Goal: Task Accomplishment & Management: Complete application form

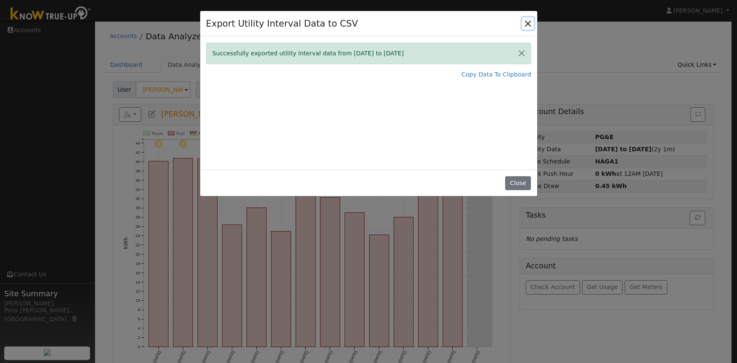
click at [527, 21] on button "Close" at bounding box center [528, 23] width 12 height 12
click at [528, 22] on div "User Profile First name Last name Email Email Notifications No Emails No Emails…" at bounding box center [413, 199] width 636 height 356
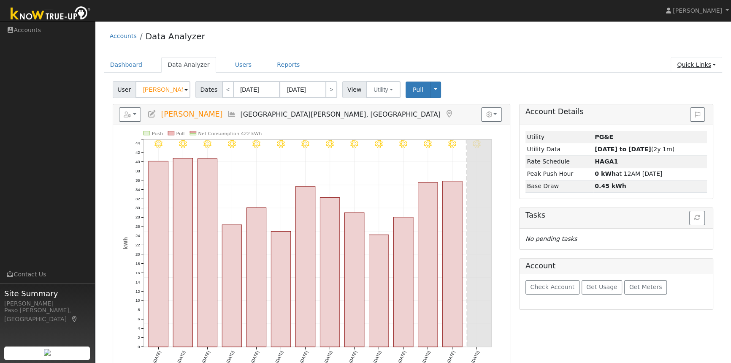
click at [703, 62] on link "Quick Links" at bounding box center [697, 65] width 52 height 16
click at [679, 81] on link "Quick Add" at bounding box center [680, 83] width 86 height 12
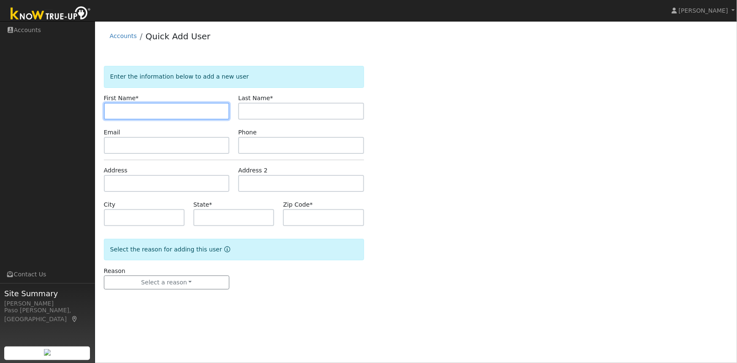
click at [115, 114] on input "text" at bounding box center [167, 111] width 126 height 17
paste input "[PERSON_NAME]"
drag, startPoint x: 125, startPoint y: 113, endPoint x: 143, endPoint y: 112, distance: 17.7
click at [143, 112] on input "[PERSON_NAME]" at bounding box center [167, 111] width 126 height 17
type input "Kyle"
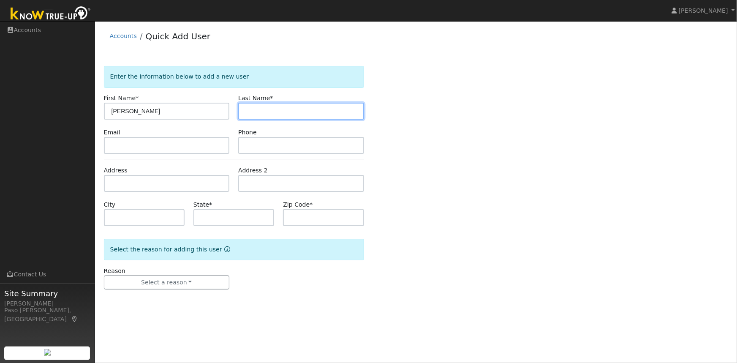
click at [261, 114] on input "text" at bounding box center [301, 111] width 126 height 17
paste input "Kelson"
type input "Kelson"
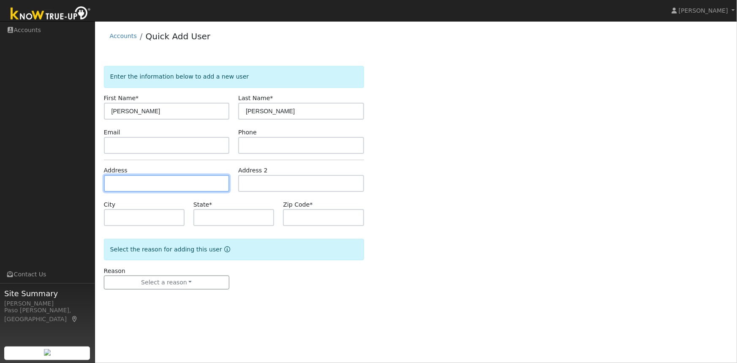
click at [121, 181] on input "text" at bounding box center [167, 183] width 126 height 17
paste input "237 Jeffrey Dr, San Luis Obispo, 93405"
type input "[STREET_ADDRESS][PERSON_NAME]"
type input "San Luis Obispo"
type input "CA"
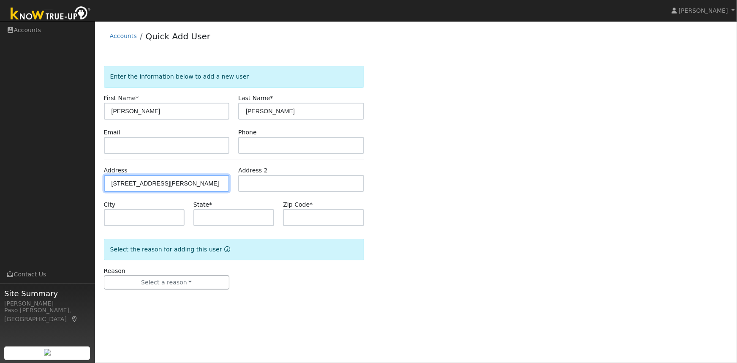
type input "93405"
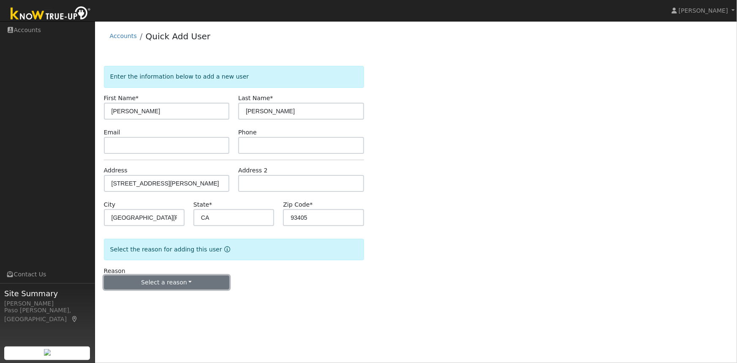
click at [149, 280] on button "Select a reason" at bounding box center [167, 282] width 126 height 14
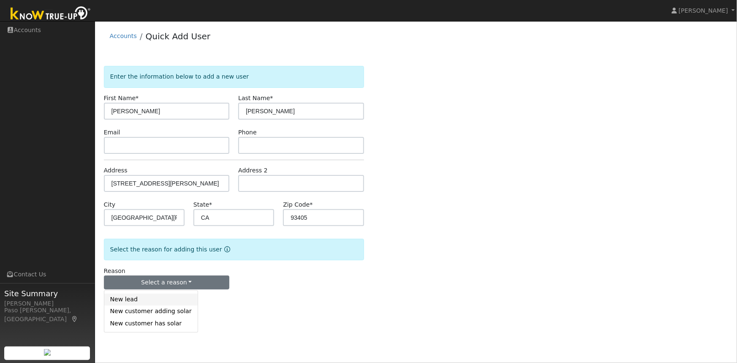
click at [128, 301] on link "New lead" at bounding box center [150, 299] width 93 height 12
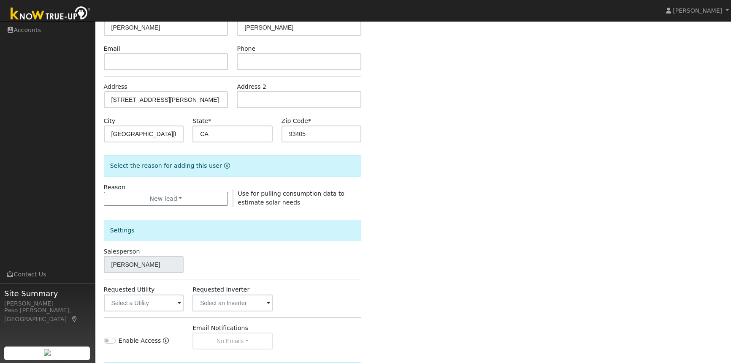
scroll to position [183, 0]
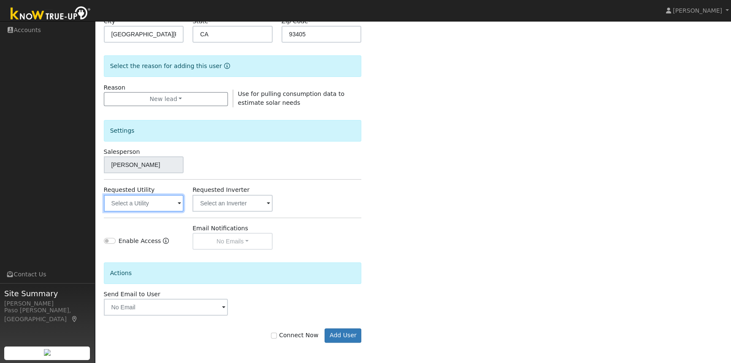
click at [146, 205] on input "text" at bounding box center [144, 203] width 80 height 17
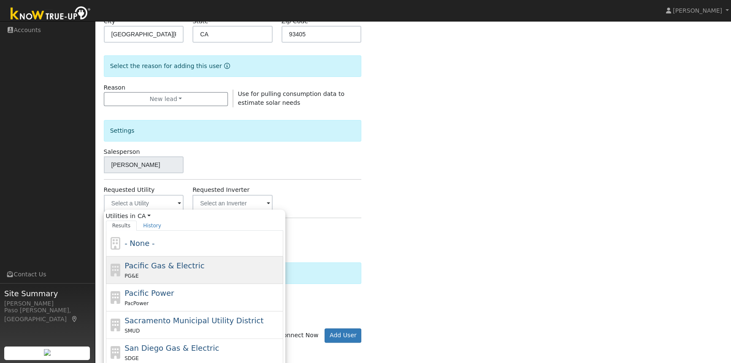
click at [150, 267] on span "Pacific Gas & Electric" at bounding box center [165, 265] width 80 height 9
type input "Pacific Gas & Electric"
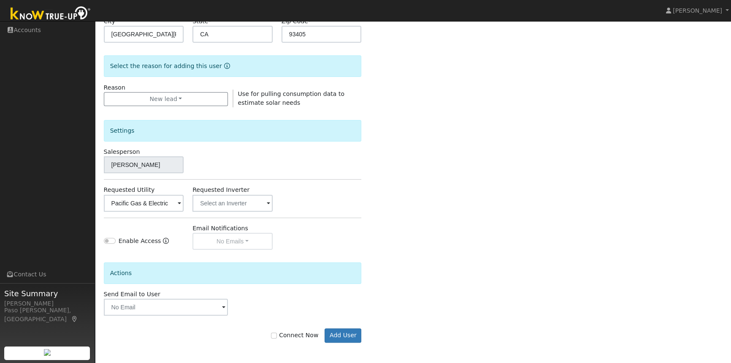
click at [476, 218] on div "Enter the information below to add a new user First Name * Kyle Last Name * Kel…" at bounding box center [413, 121] width 619 height 477
click at [277, 335] on input "Connect Now" at bounding box center [274, 335] width 6 height 6
checkbox input "true"
click at [338, 337] on button "Add User" at bounding box center [343, 335] width 37 height 14
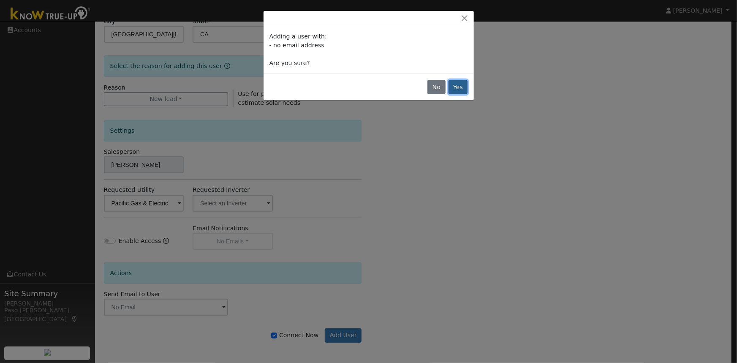
click at [458, 92] on button "Yes" at bounding box center [457, 87] width 19 height 14
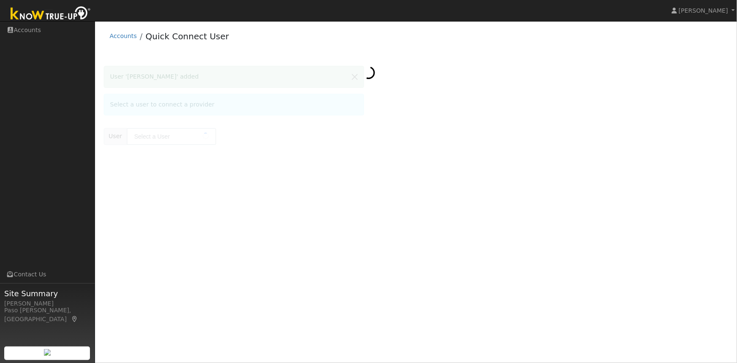
type input "[PERSON_NAME]"
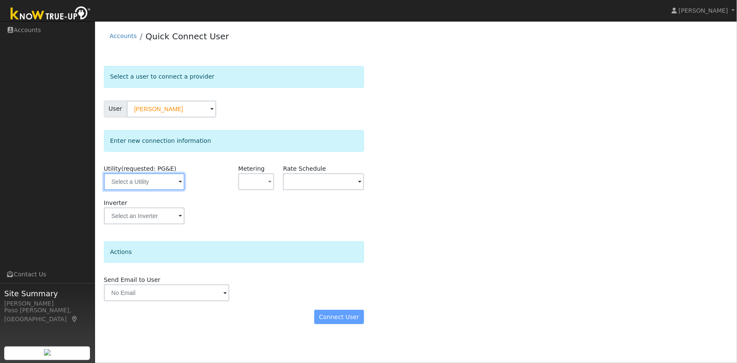
click at [163, 183] on input "text" at bounding box center [144, 181] width 81 height 17
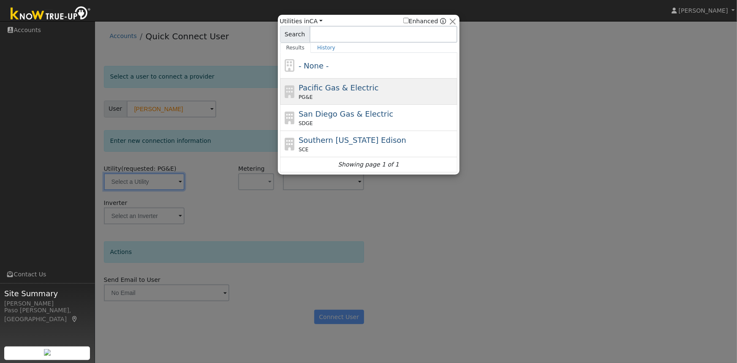
click at [337, 87] on span "Pacific Gas & Electric" at bounding box center [339, 87] width 80 height 9
type input "PG&E"
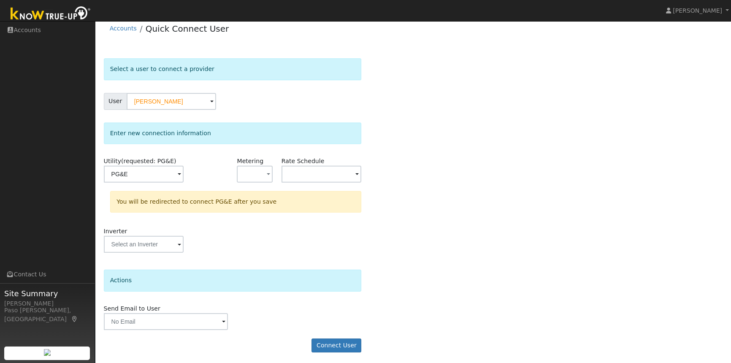
scroll to position [9, 0]
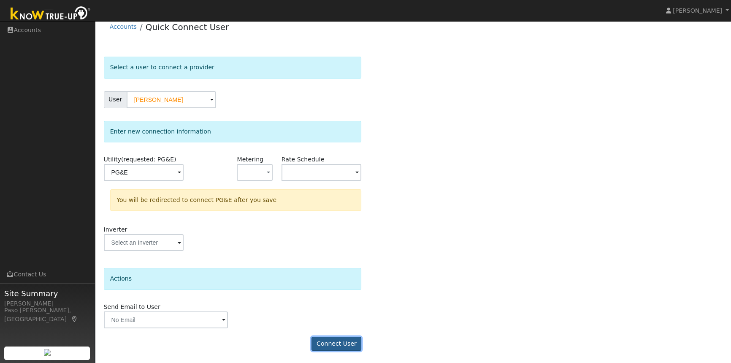
click at [340, 345] on button "Connect User" at bounding box center [337, 344] width 50 height 14
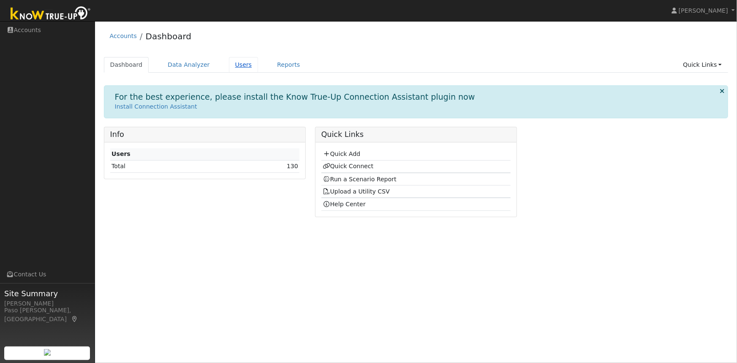
click at [231, 64] on link "Users" at bounding box center [244, 65] width 30 height 16
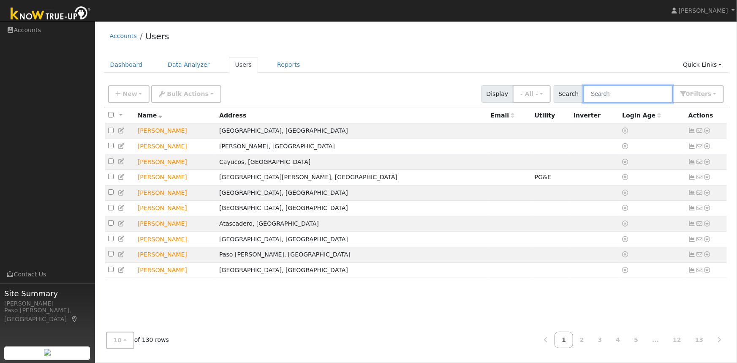
click at [614, 95] on input "text" at bounding box center [628, 93] width 90 height 17
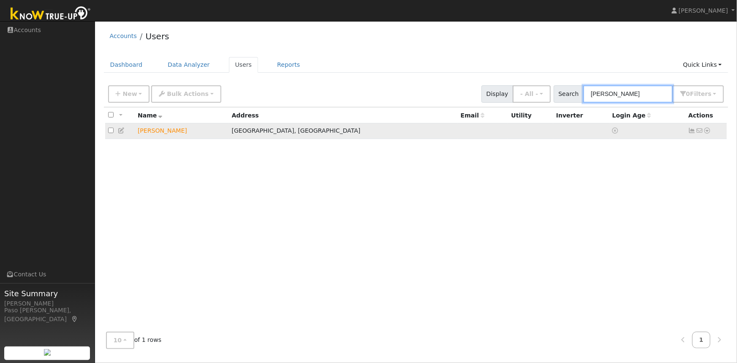
type input "kelson"
click at [705, 130] on icon at bounding box center [707, 131] width 8 height 6
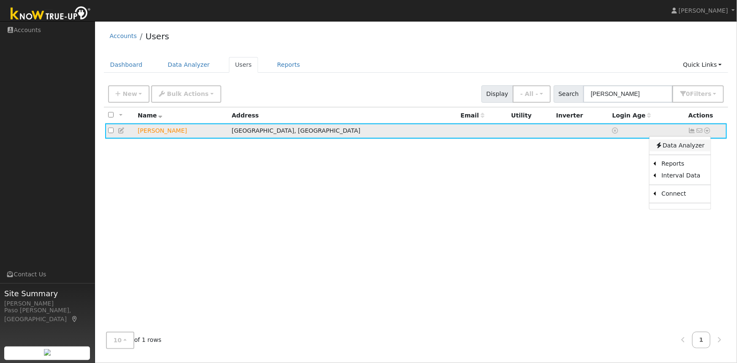
click at [681, 145] on link "Data Analyzer" at bounding box center [679, 145] width 61 height 12
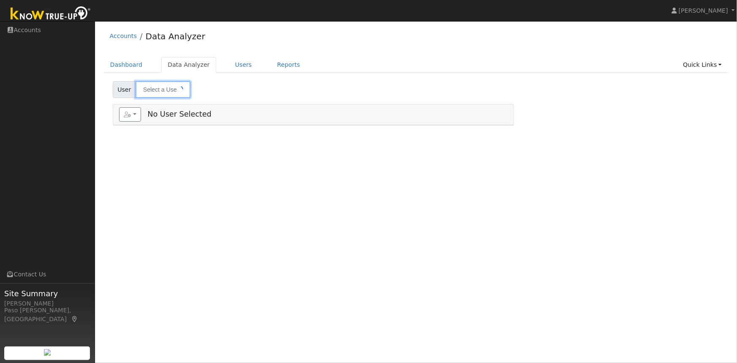
type input "[PERSON_NAME]"
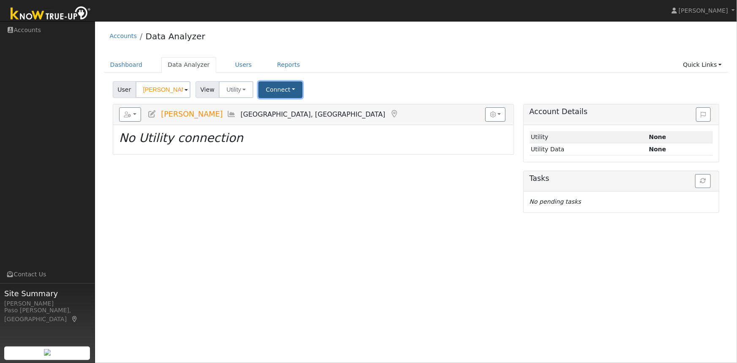
click at [282, 88] on button "Connect" at bounding box center [280, 89] width 44 height 16
click at [273, 125] on link "Quick Connect" at bounding box center [292, 126] width 66 height 12
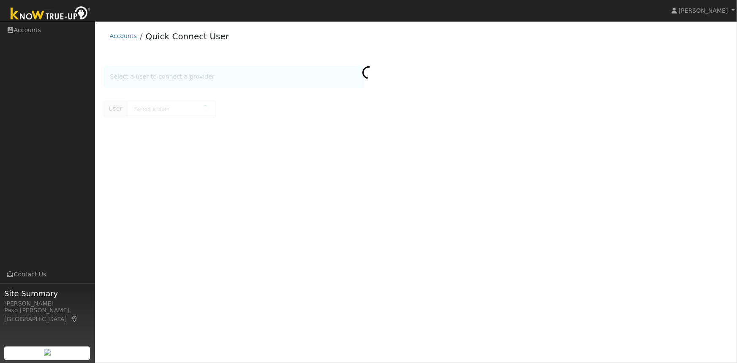
type input "[PERSON_NAME]"
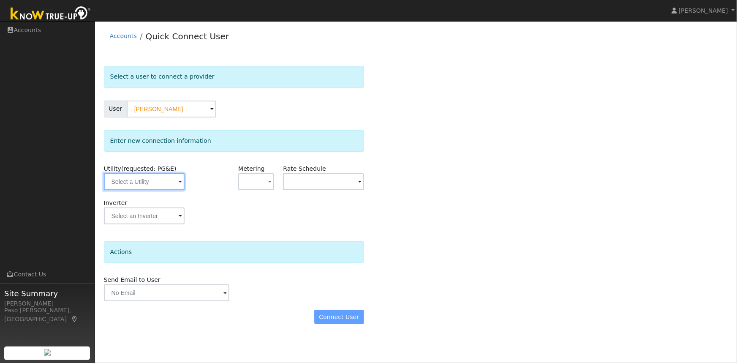
click at [147, 180] on input "text" at bounding box center [144, 181] width 81 height 17
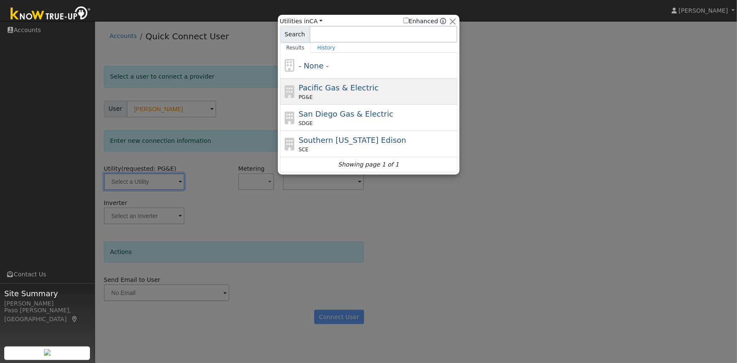
click at [324, 86] on span "Pacific Gas & Electric" at bounding box center [339, 87] width 80 height 9
type input "PG&E"
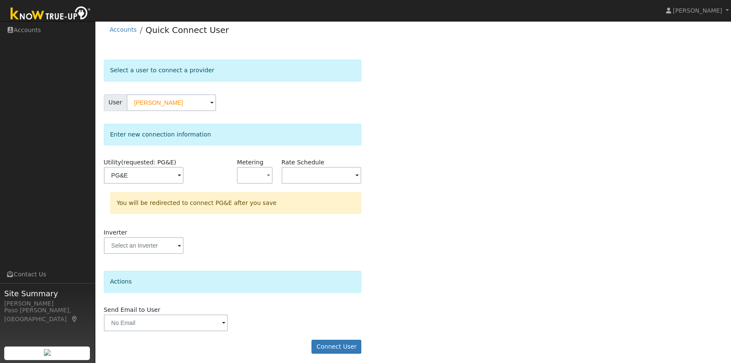
scroll to position [9, 0]
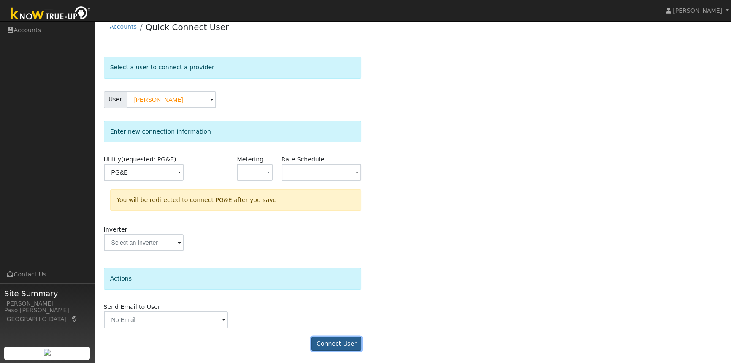
click at [344, 342] on button "Connect User" at bounding box center [337, 344] width 50 height 14
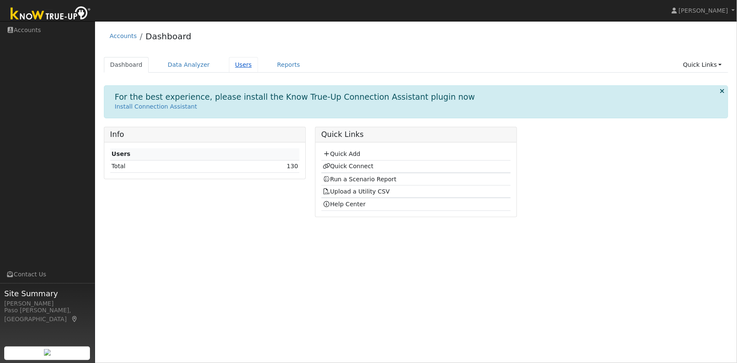
click at [230, 63] on link "Users" at bounding box center [244, 65] width 30 height 16
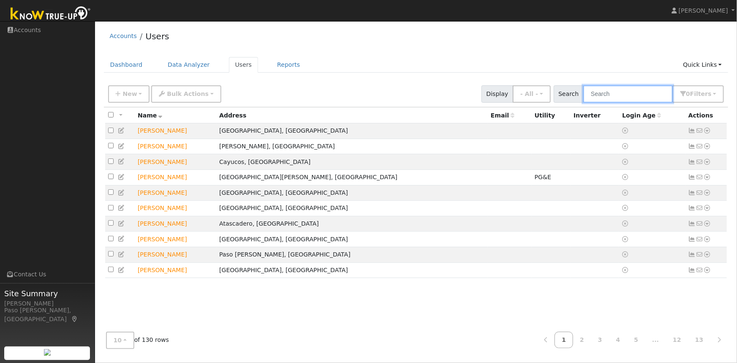
click at [616, 99] on input "text" at bounding box center [628, 93] width 90 height 17
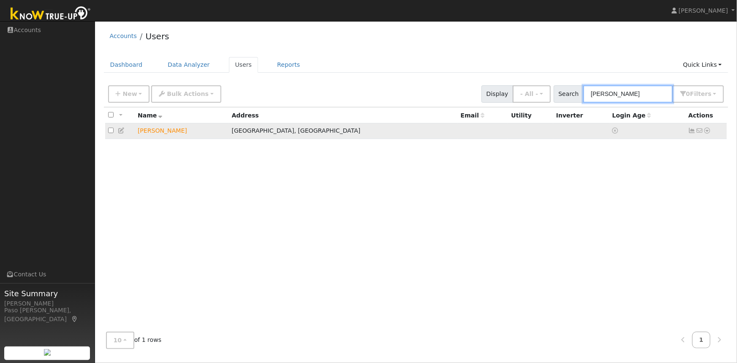
type input "[PERSON_NAME]"
click at [705, 131] on icon at bounding box center [707, 131] width 8 height 6
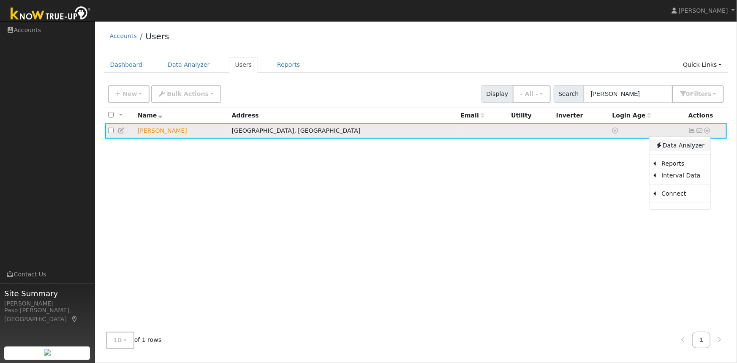
click at [684, 145] on link "Data Analyzer" at bounding box center [679, 145] width 61 height 12
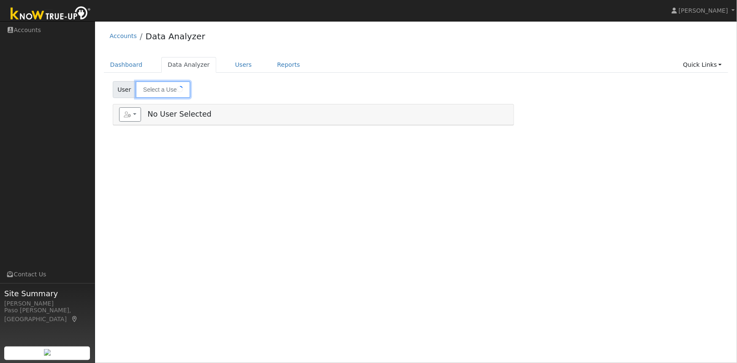
type input "[PERSON_NAME]"
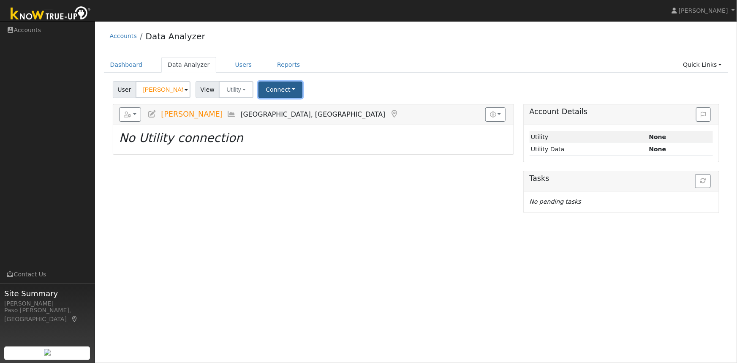
click at [284, 90] on button "Connect" at bounding box center [280, 89] width 44 height 16
click at [278, 127] on link "Quick Connect" at bounding box center [292, 126] width 66 height 12
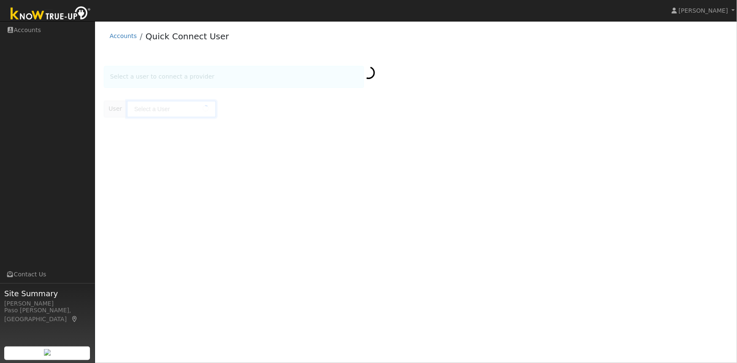
type input "[PERSON_NAME]"
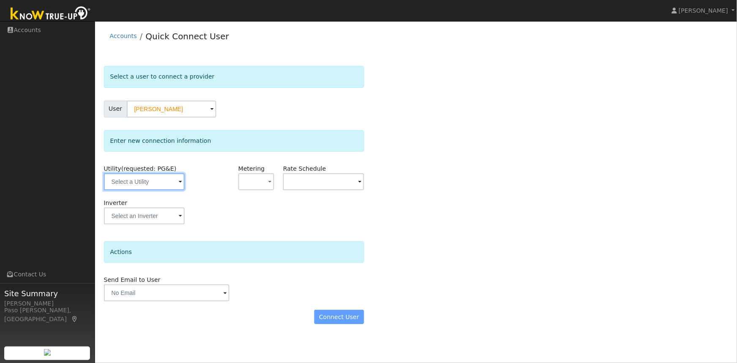
click at [148, 182] on input "text" at bounding box center [144, 181] width 81 height 17
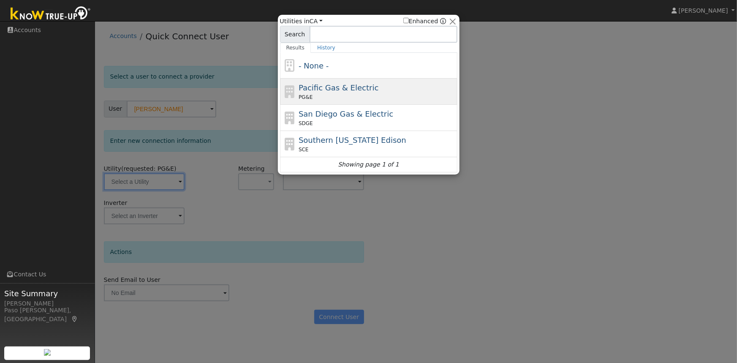
click at [329, 92] on span "Pacific Gas & Electric" at bounding box center [339, 87] width 80 height 9
type input "PG&E"
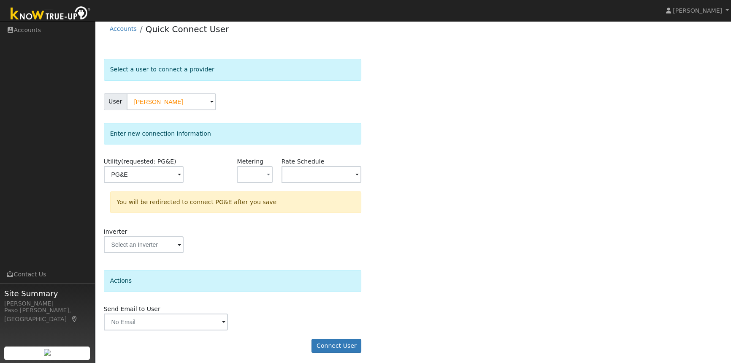
scroll to position [9, 0]
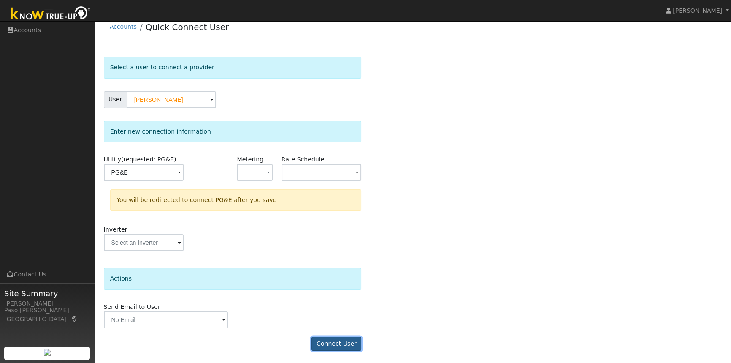
click at [334, 344] on button "Connect User" at bounding box center [337, 344] width 50 height 14
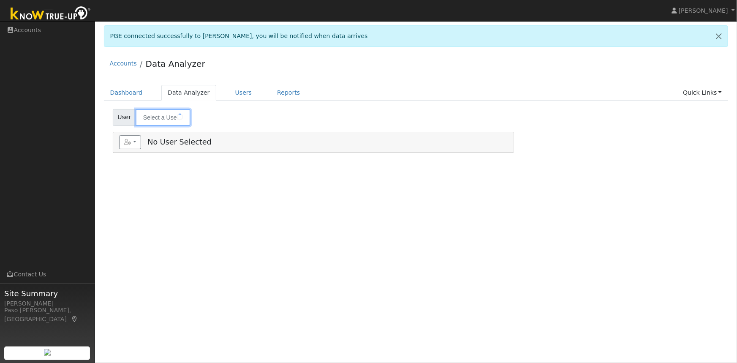
type input "[PERSON_NAME]"
